Goal: Information Seeking & Learning: Learn about a topic

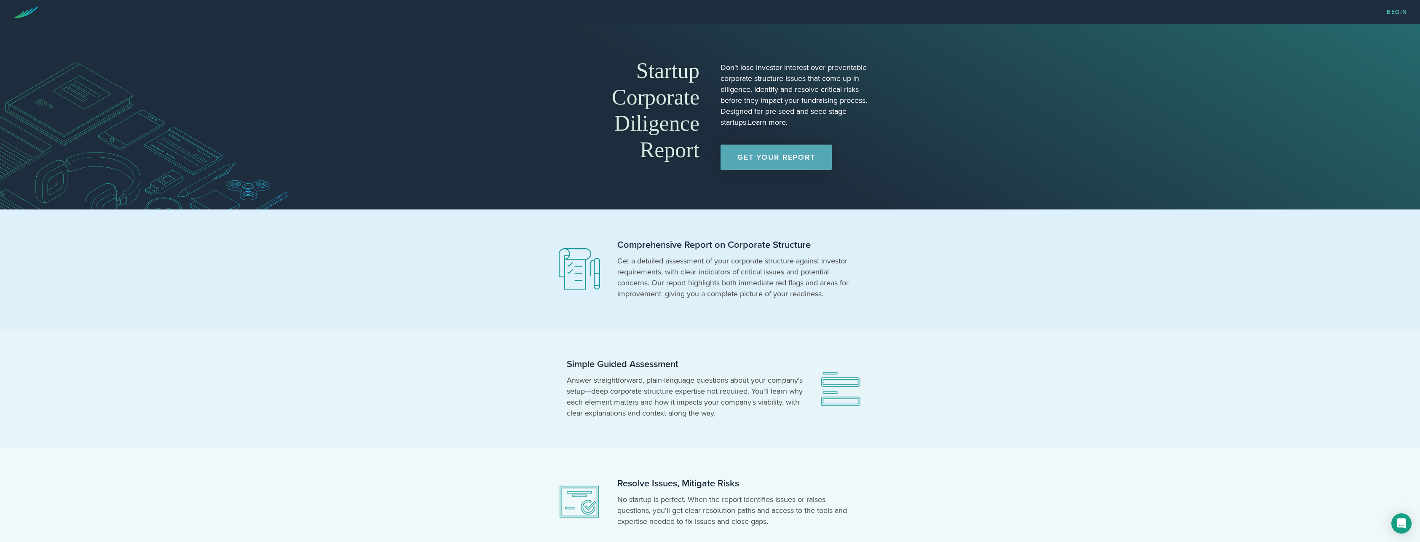
click at [770, 122] on link "Learn more." at bounding box center [768, 123] width 40 height 10
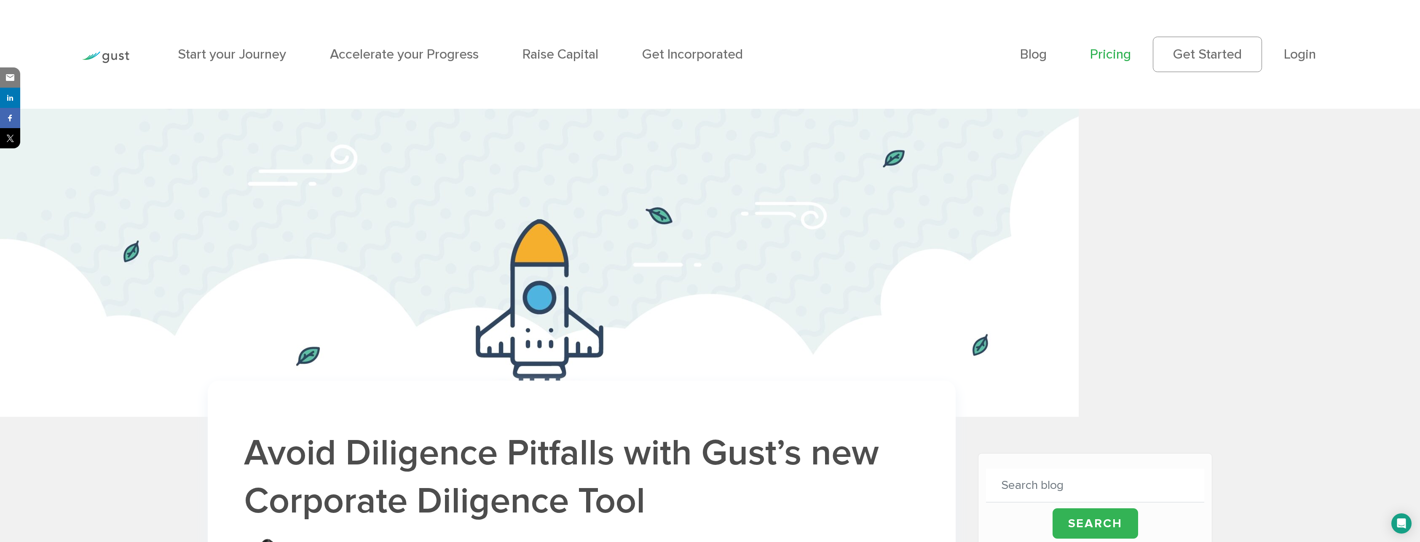
click at [1113, 59] on link "Pricing" at bounding box center [1110, 54] width 41 height 16
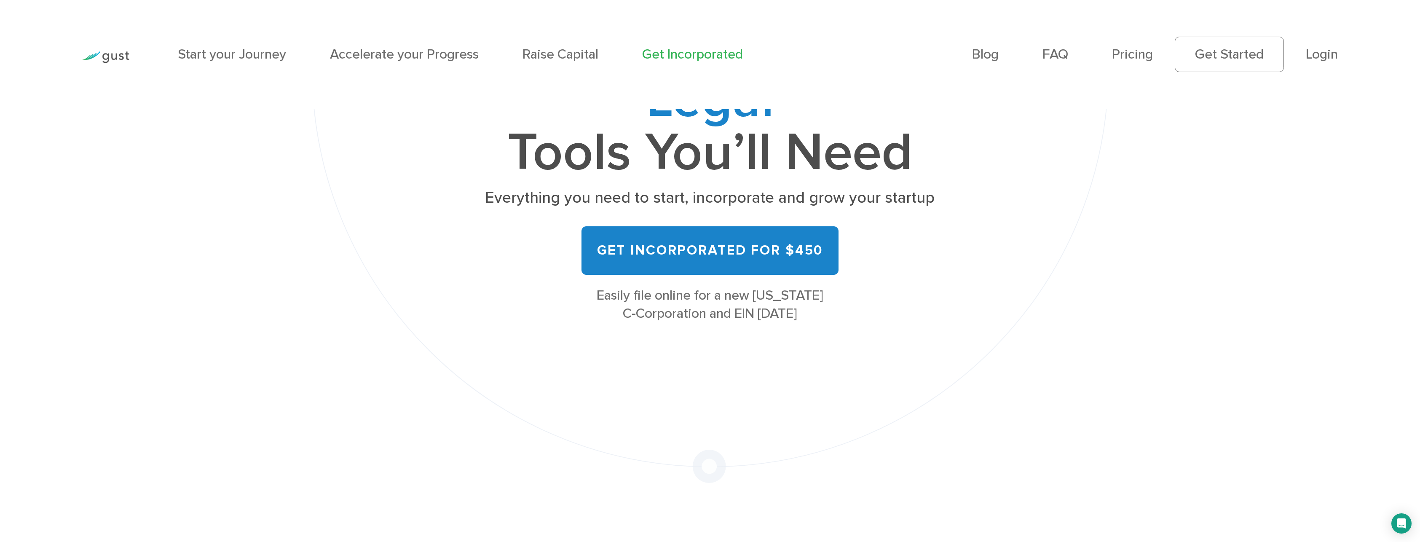
scroll to position [253, 0]
